Goal: Check status: Check status

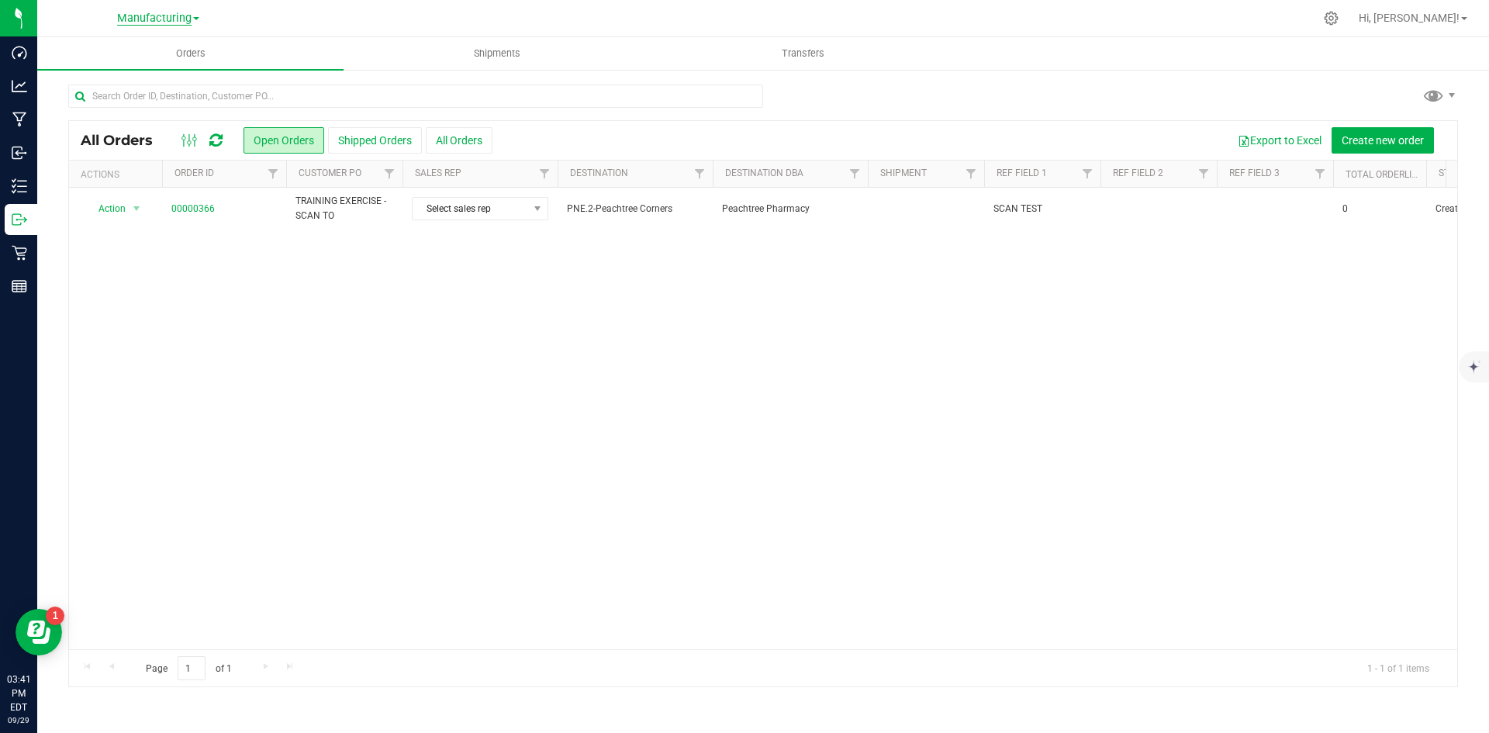
click at [173, 18] on span "Manufacturing" at bounding box center [154, 19] width 74 height 14
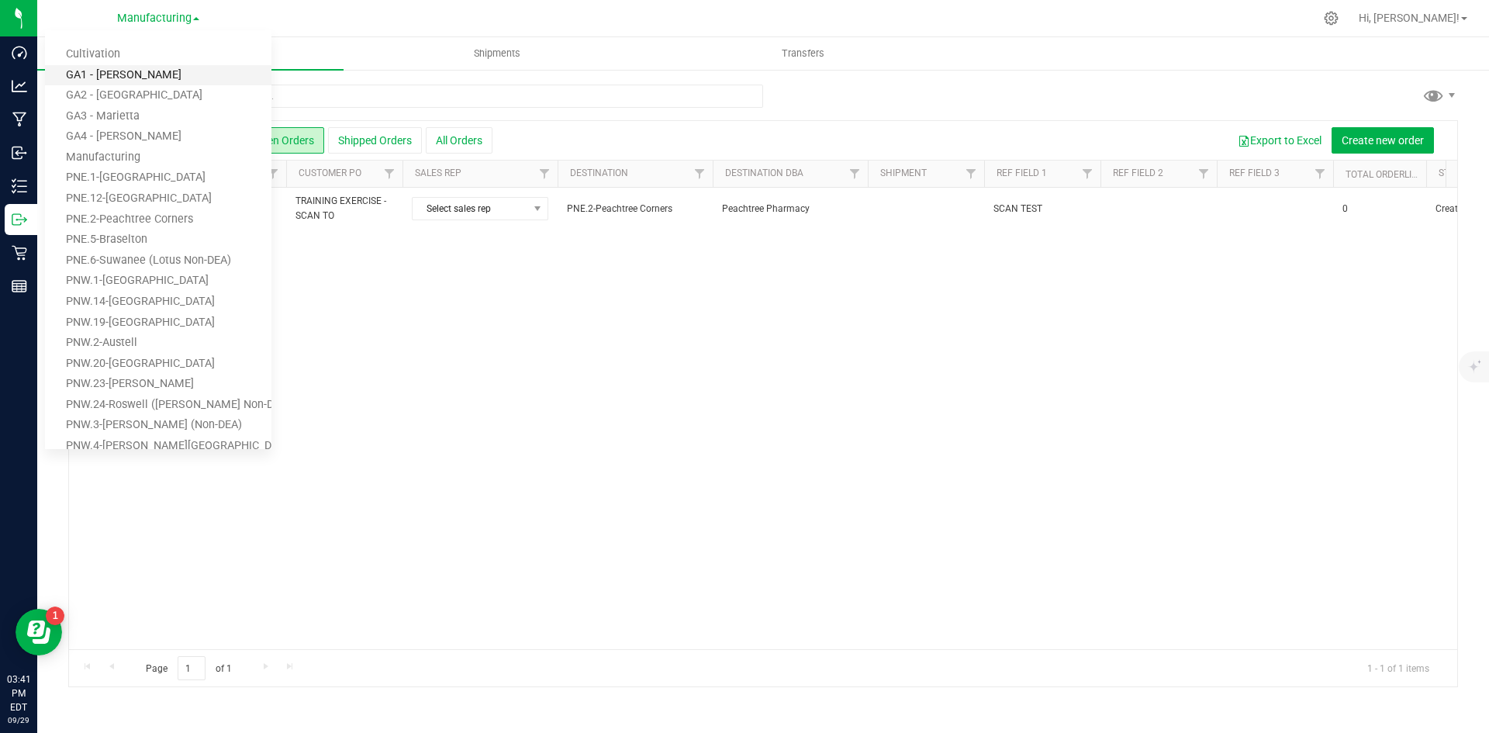
click at [144, 78] on link "GA1 - [PERSON_NAME]" at bounding box center [158, 75] width 226 height 21
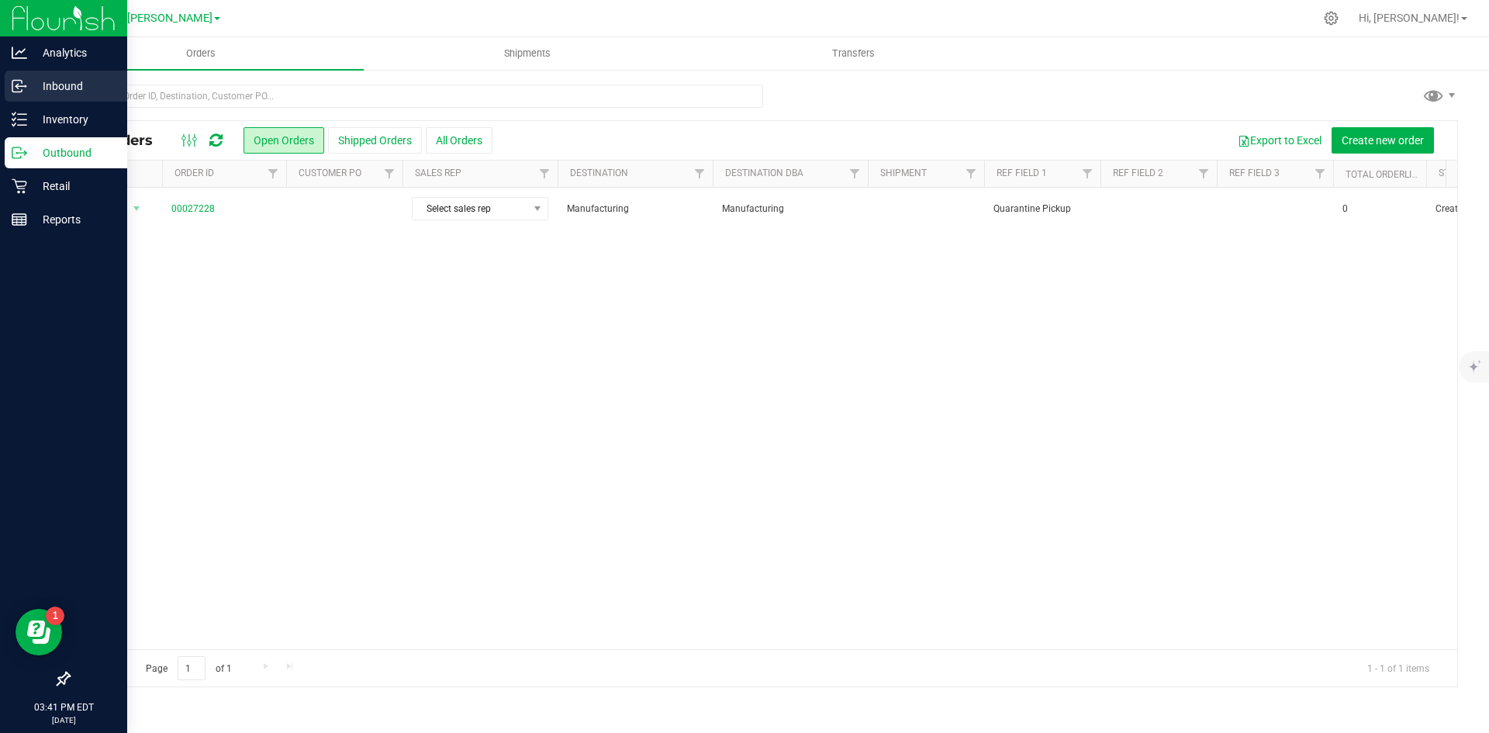
click at [26, 86] on circle at bounding box center [25, 86] width 2 height 2
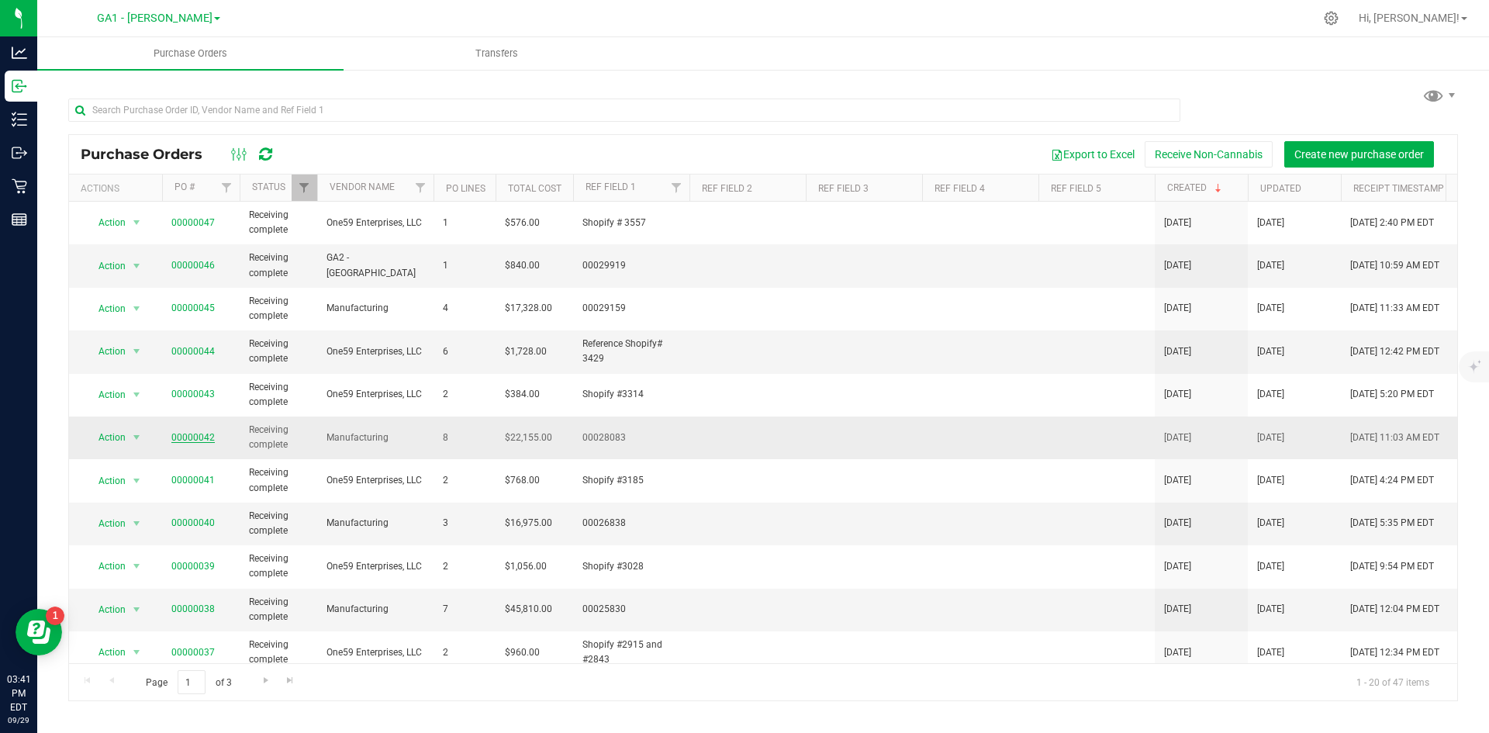
click at [186, 437] on link "00000042" at bounding box center [192, 437] width 43 height 11
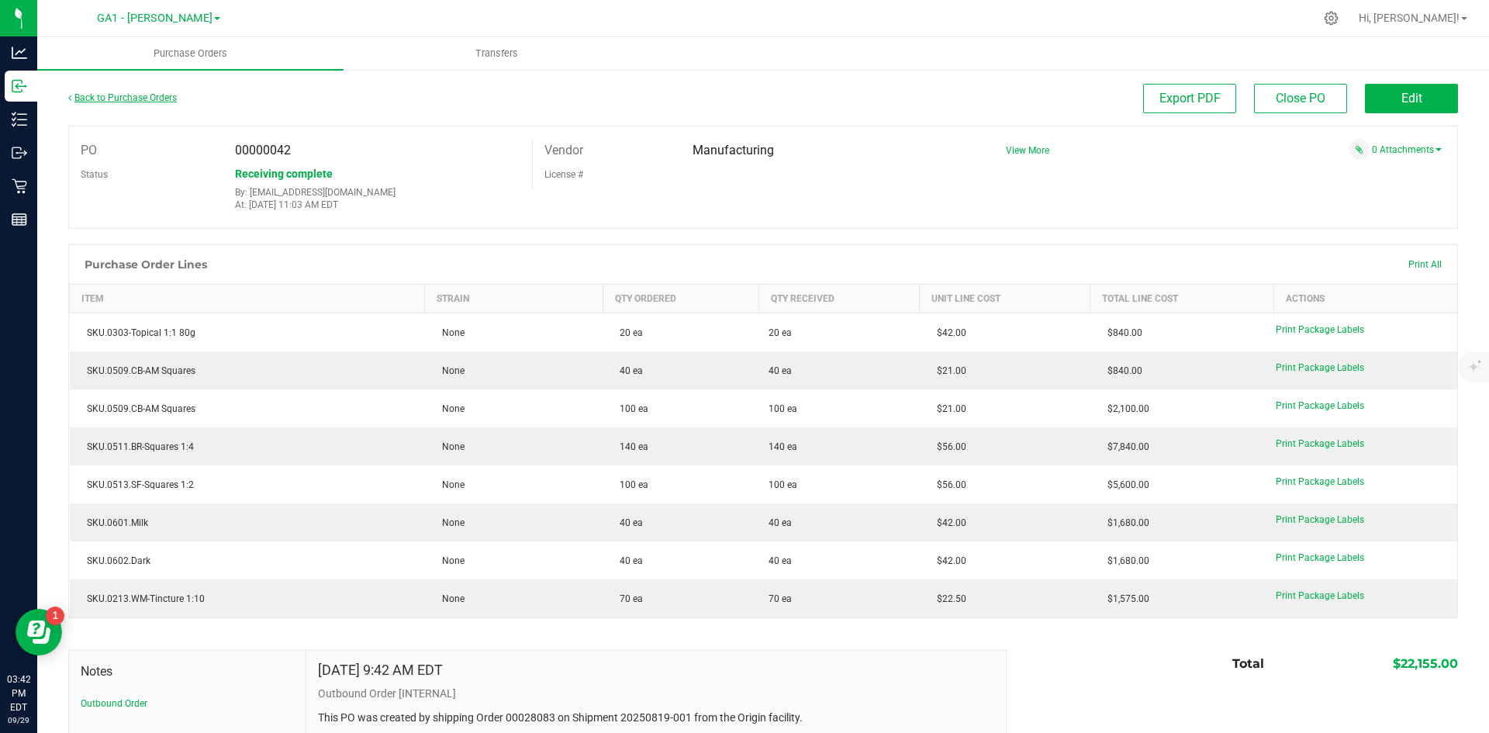
click at [139, 96] on link "Back to Purchase Orders" at bounding box center [122, 97] width 109 height 11
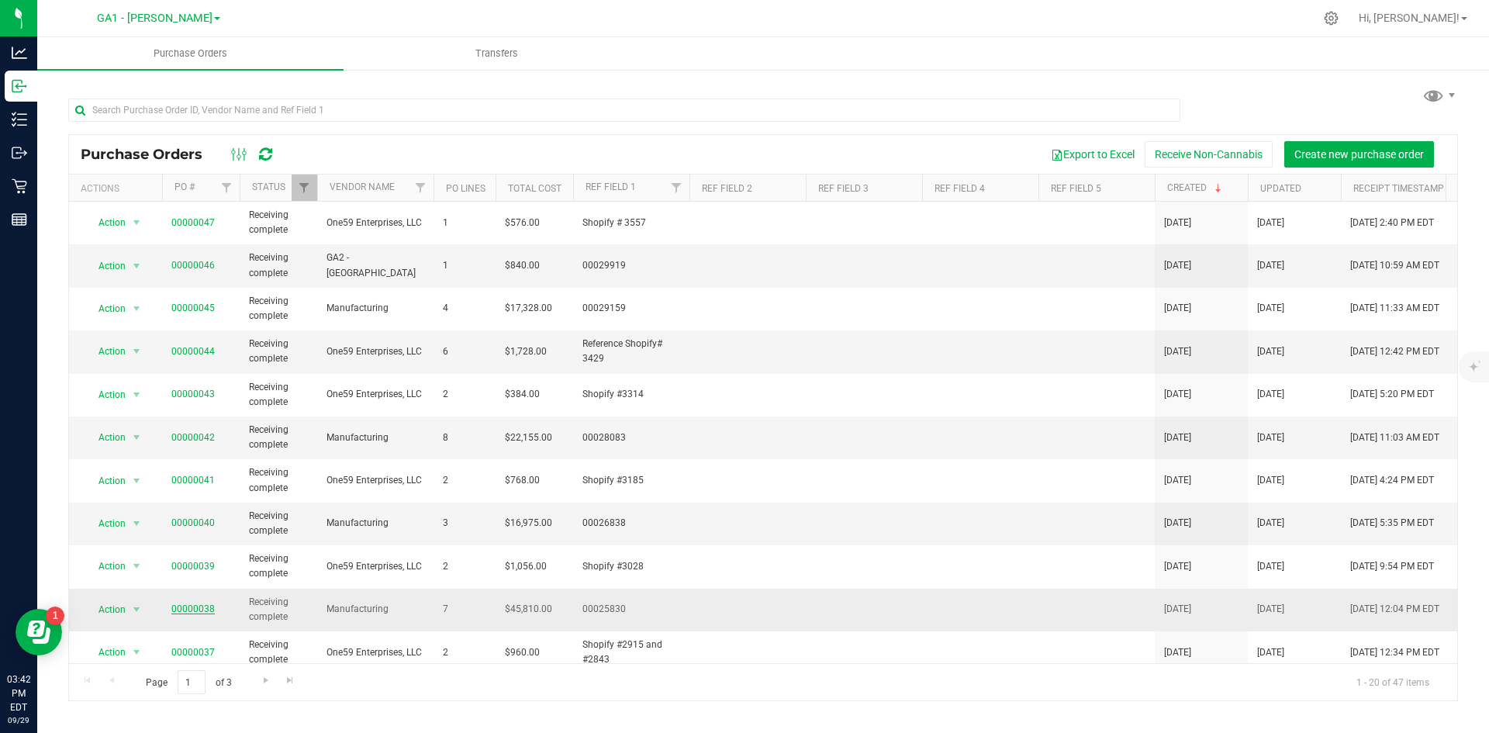
click at [190, 604] on link "00000038" at bounding box center [192, 608] width 43 height 11
